Goal: Check status: Check status

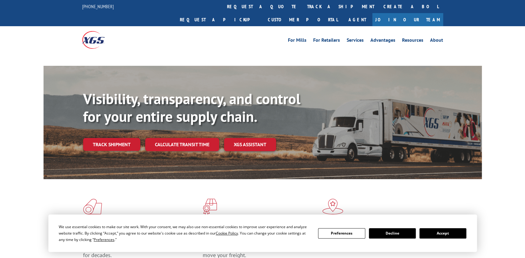
click at [303, 3] on link "track a shipment" at bounding box center [341, 6] width 76 height 13
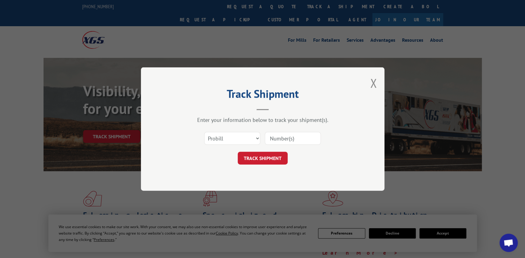
click at [247, 139] on select "Select category... Probill BOL PO" at bounding box center [232, 138] width 56 height 13
select select "po"
click at [204, 132] on select "Select category... Probill BOL PO" at bounding box center [232, 138] width 56 height 13
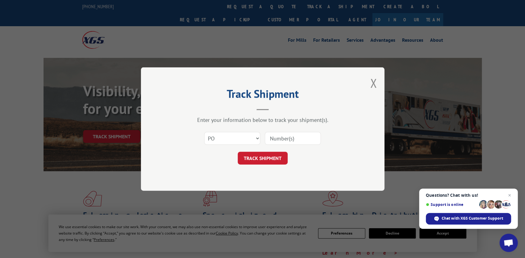
paste input "45522096"
drag, startPoint x: 278, startPoint y: 135, endPoint x: 173, endPoint y: 103, distance: 110.1
click at [179, 107] on div "Track Shipment Enter your information below to track your shipment(s). Select c…" at bounding box center [262, 128] width 243 height 123
type input "45522096"
click button "TRACK SHIPMENT" at bounding box center [263, 158] width 50 height 13
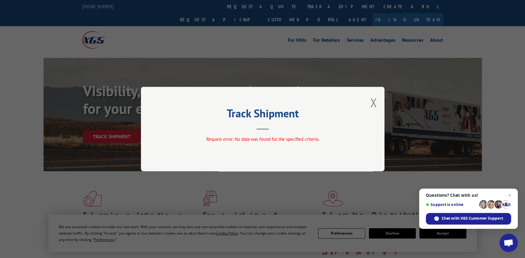
click at [373, 103] on button "Close modal" at bounding box center [373, 102] width 7 height 16
